Goal: Find specific page/section: Locate a particular part of the current website

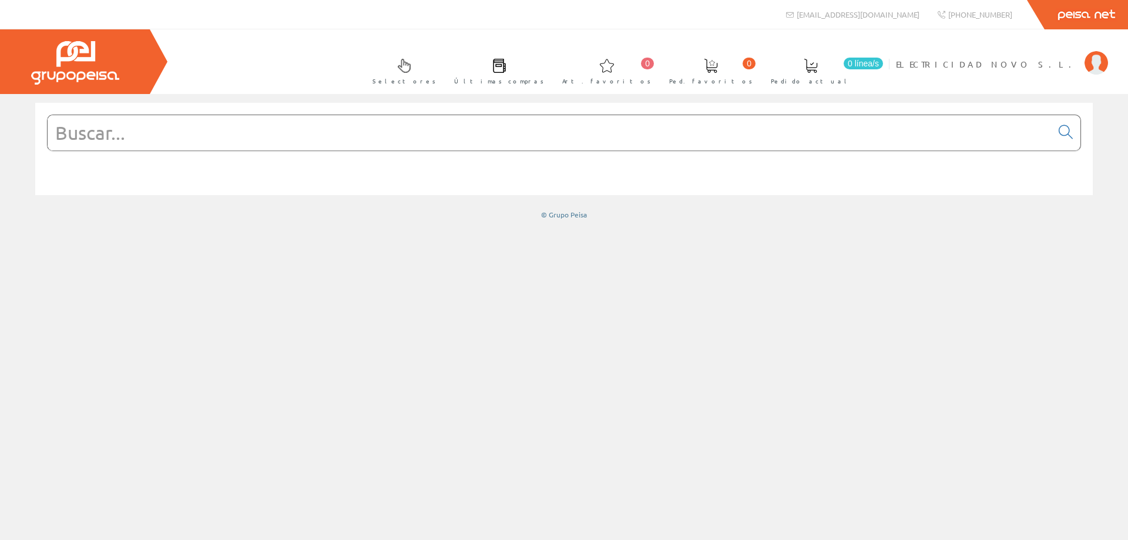
click at [724, 135] on input "text" at bounding box center [550, 132] width 1004 height 35
paste input "201545"
type input "201545"
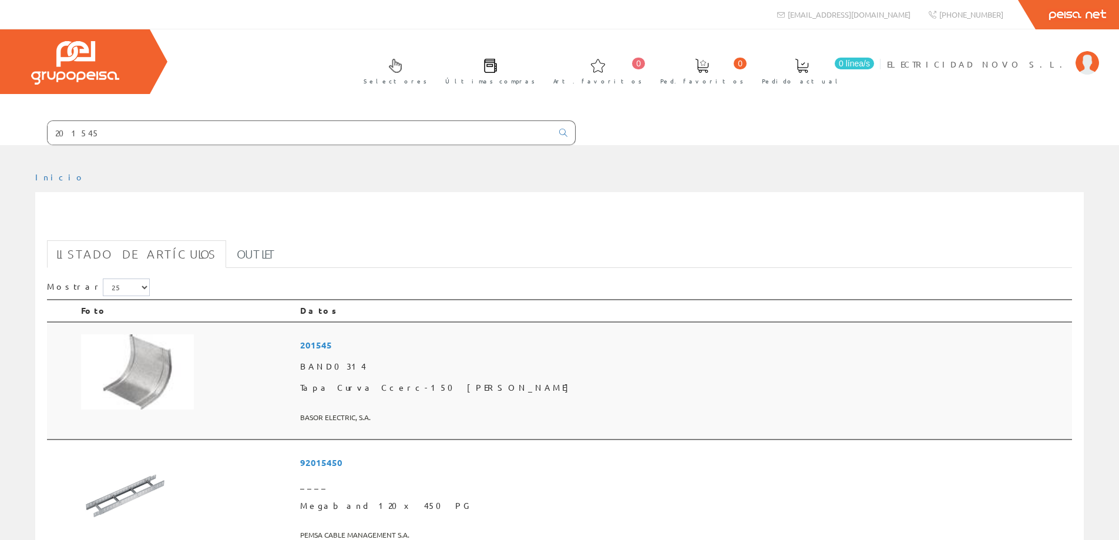
click at [146, 374] on img at bounding box center [137, 372] width 113 height 76
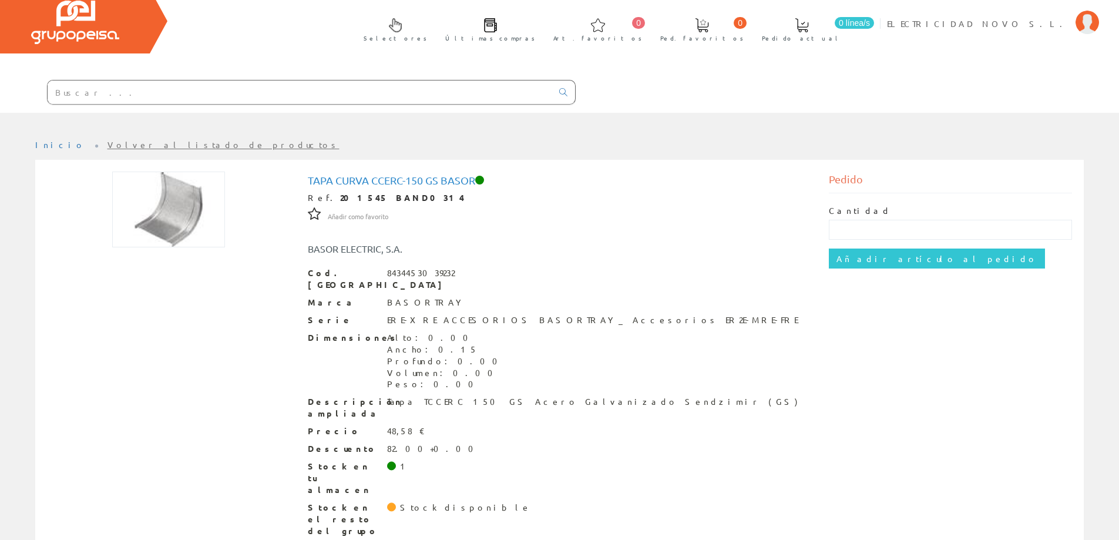
scroll to position [41, 0]
